Goal: Communication & Community: Connect with others

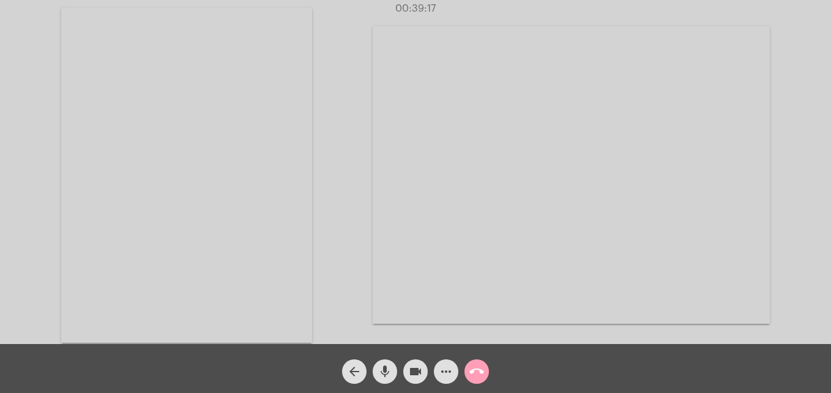
click at [476, 376] on mat-icon "call_end" at bounding box center [476, 371] width 15 height 15
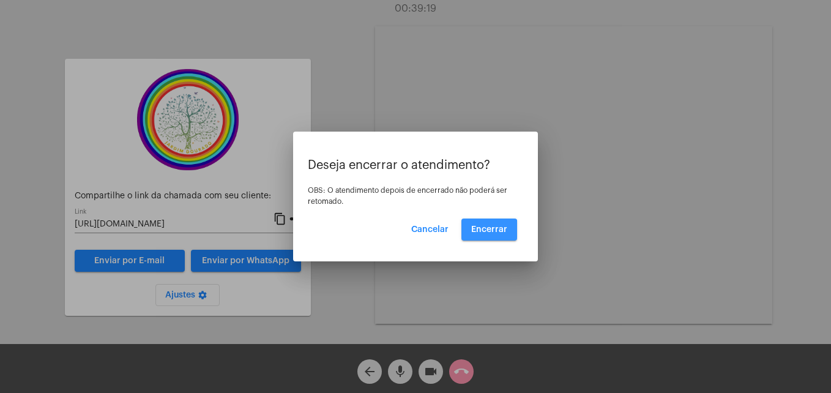
click at [486, 234] on button "Encerrar" at bounding box center [489, 229] width 56 height 22
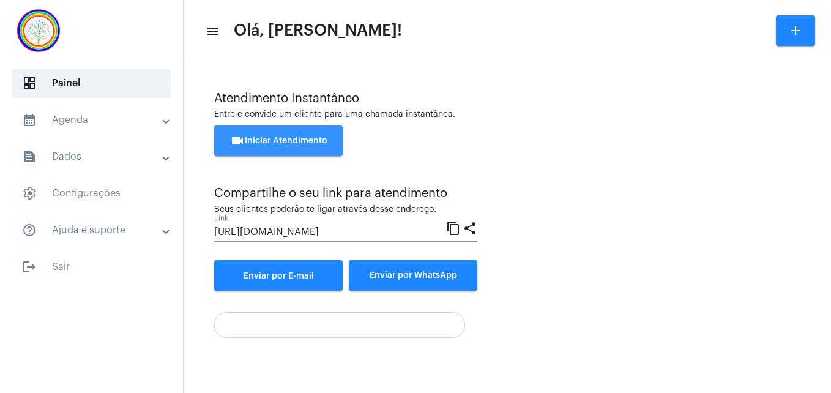
click at [267, 147] on button "videocam Iniciar Atendimento" at bounding box center [278, 140] width 128 height 31
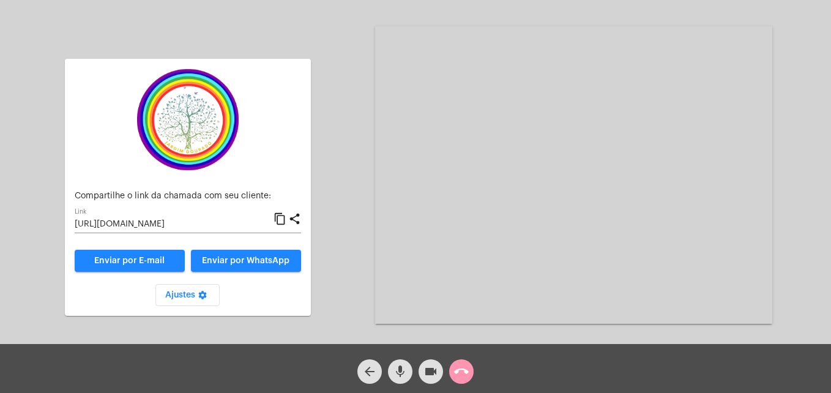
click at [281, 218] on mat-icon "content_copy" at bounding box center [279, 219] width 13 height 15
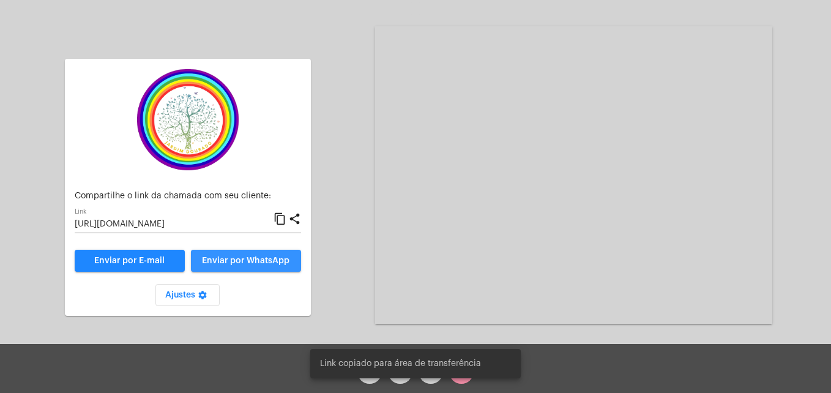
click at [277, 264] on span "Enviar por WhatsApp" at bounding box center [245, 260] width 87 height 9
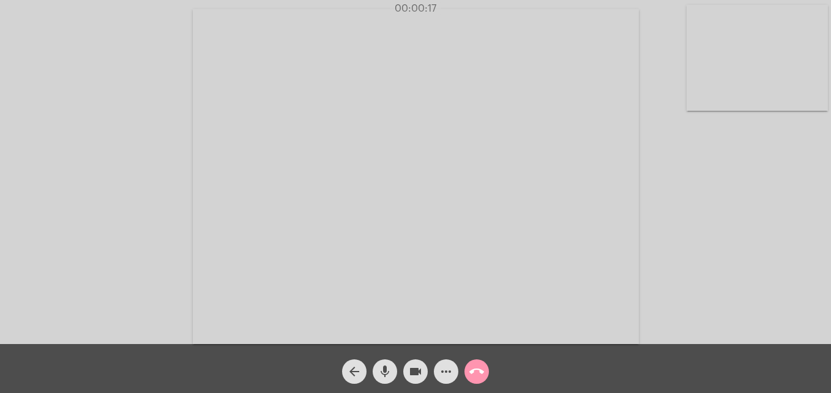
click at [692, 92] on video at bounding box center [756, 58] width 141 height 106
click at [337, 313] on video at bounding box center [526, 175] width 446 height 335
